Goal: Find specific page/section

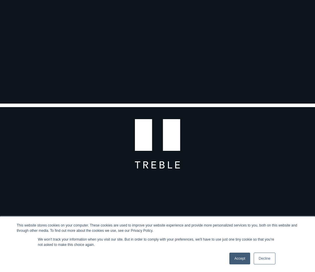
click at [238, 261] on link "Accept" at bounding box center [239, 259] width 21 height 12
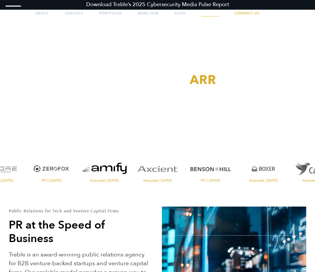
click at [213, 16] on link "Careers" at bounding box center [210, 13] width 18 height 15
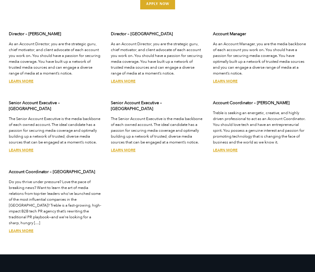
scroll to position [1558, 0]
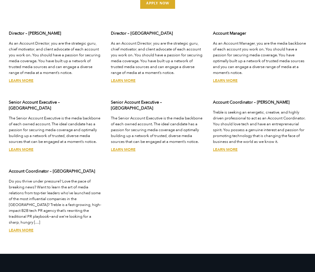
click at [227, 147] on link "Learn More" at bounding box center [225, 149] width 25 height 5
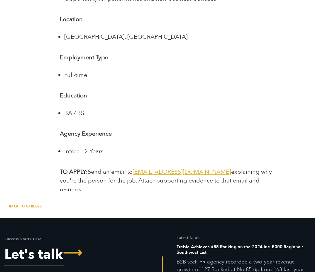
scroll to position [953, 0]
